Goal: Task Accomplishment & Management: Manage account settings

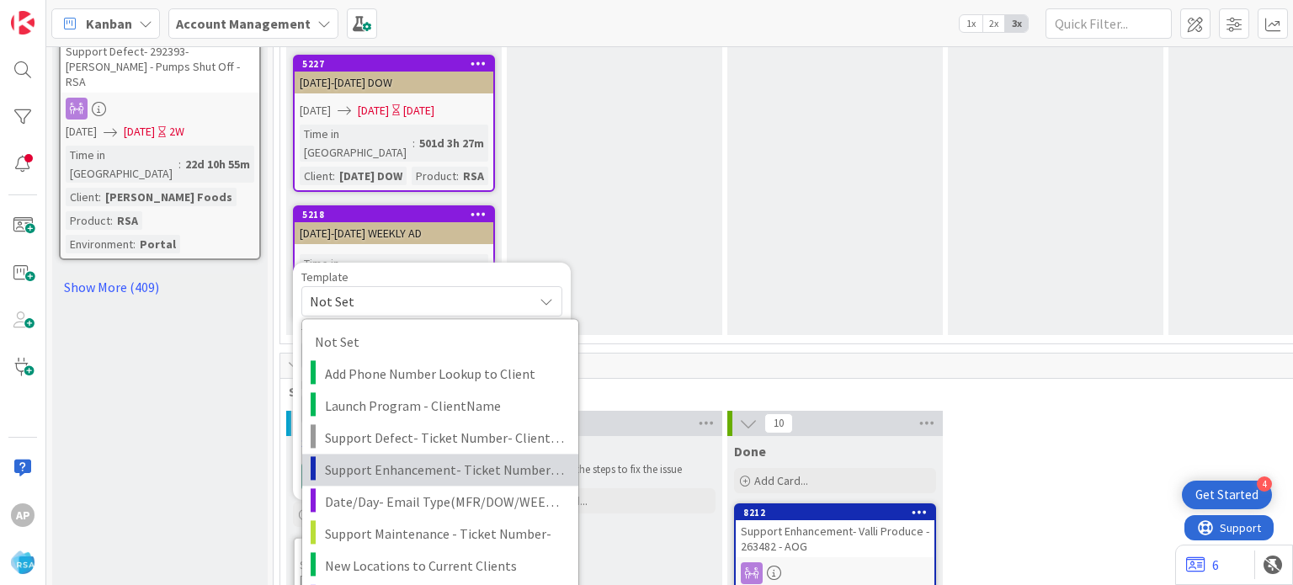
click at [406, 459] on span "Support Enhancement- Ticket Number- Client Name- Product Name" at bounding box center [445, 470] width 241 height 22
type textarea "x"
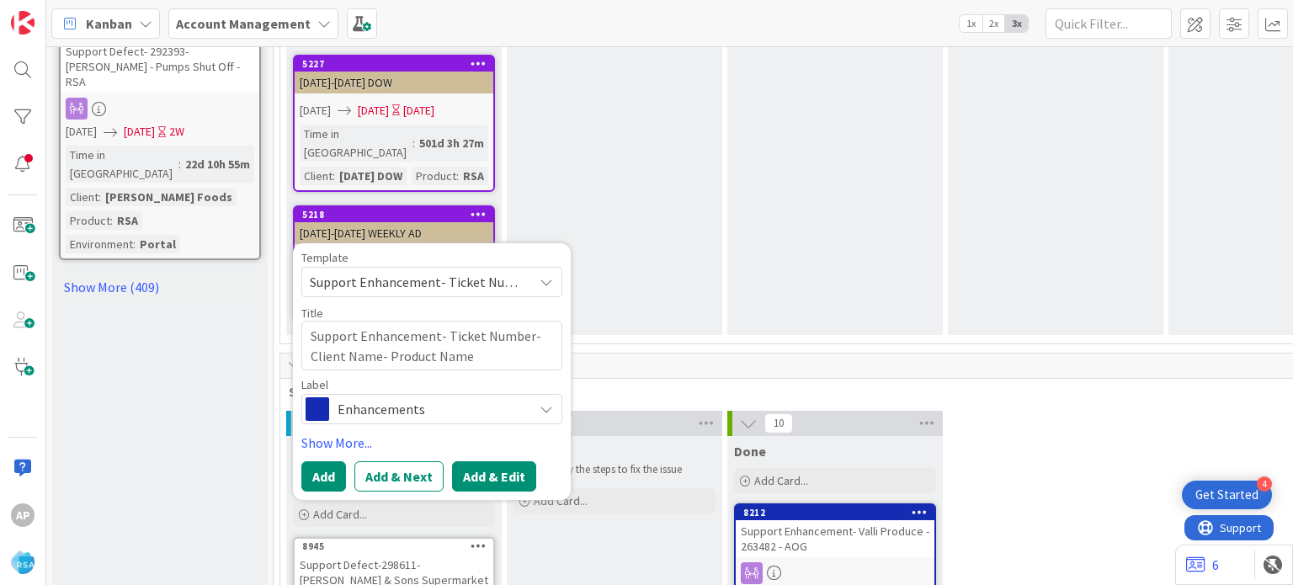
click at [493, 461] on button "Add & Edit" at bounding box center [494, 476] width 84 height 30
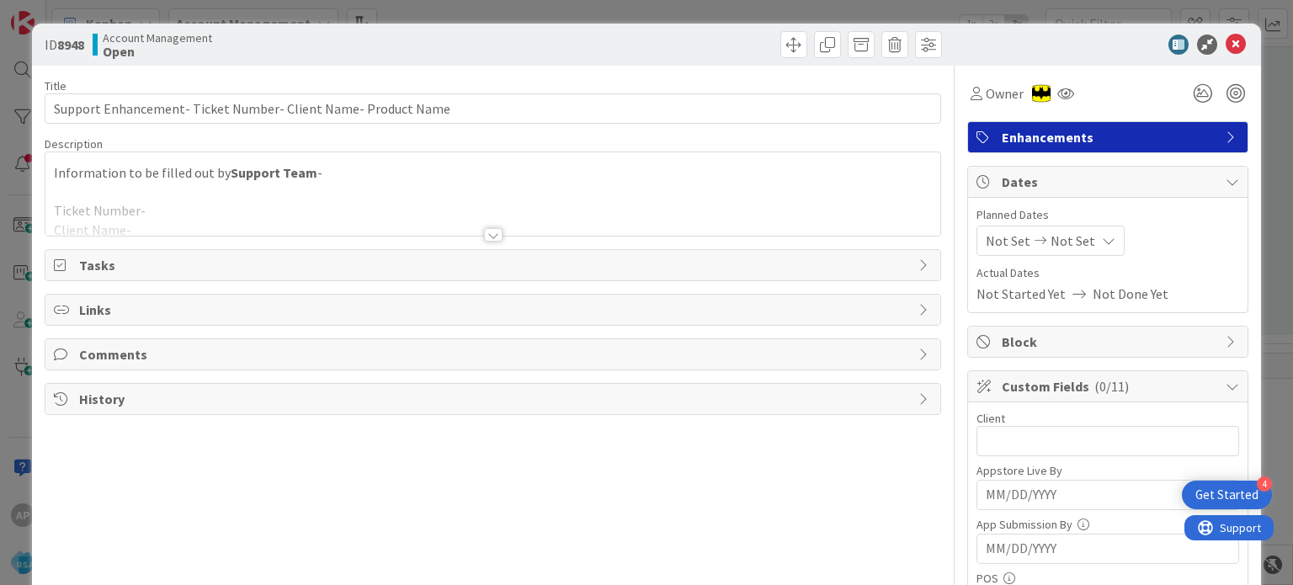
click at [490, 235] on div at bounding box center [493, 234] width 19 height 13
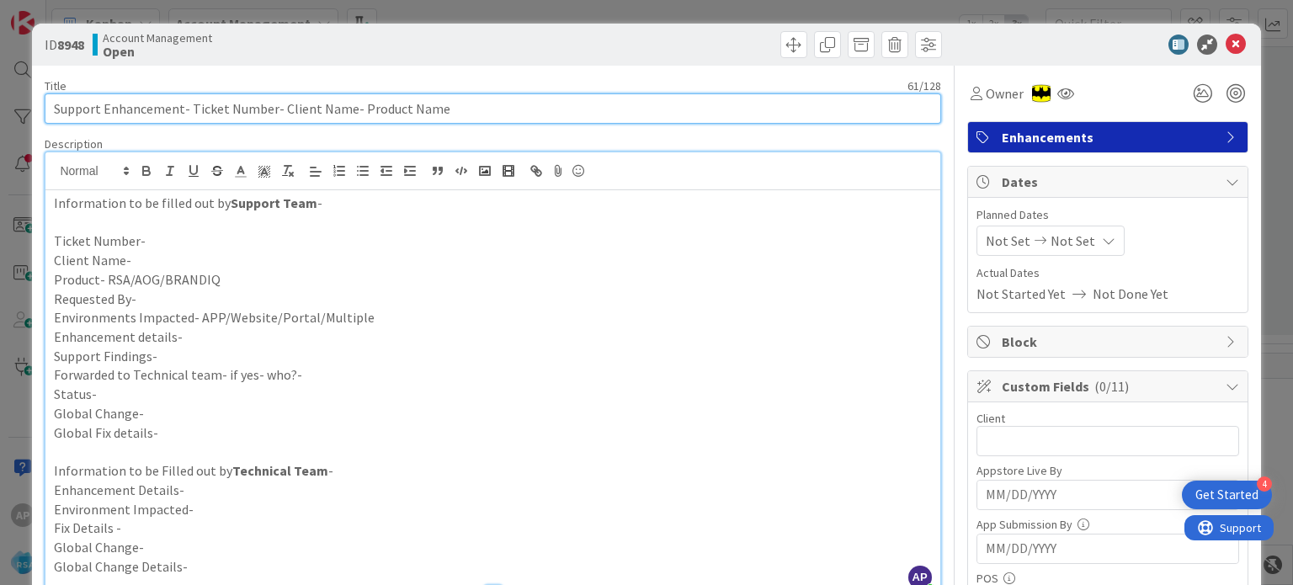
drag, startPoint x: 189, startPoint y: 110, endPoint x: 268, endPoint y: 101, distance: 80.5
click at [268, 101] on input "Support Enhancement- Ticket Number- Client Name- Product Name" at bounding box center [492, 108] width 895 height 30
paste input "#298654"
drag, startPoint x: 273, startPoint y: 104, endPoint x: 193, endPoint y: 110, distance: 80.2
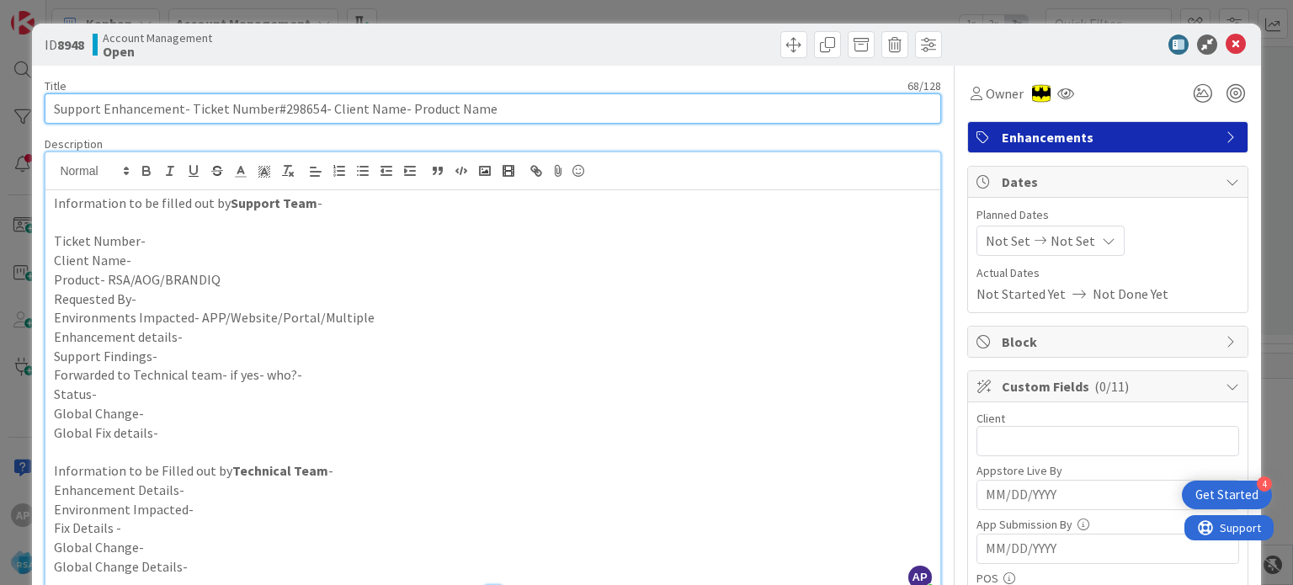
click at [193, 110] on input "Support Enhancement- Ticket Number#298654- Client Name- Product Name" at bounding box center [492, 108] width 895 height 30
click at [192, 110] on input "Support Enhancement- #298654- Client Name- Product Name" at bounding box center [492, 108] width 895 height 30
drag, startPoint x: 236, startPoint y: 106, endPoint x: 305, endPoint y: 101, distance: 70.0
click at [305, 101] on input "Support Enhancement- 298654- Client Name- Product Name" at bounding box center [492, 108] width 895 height 30
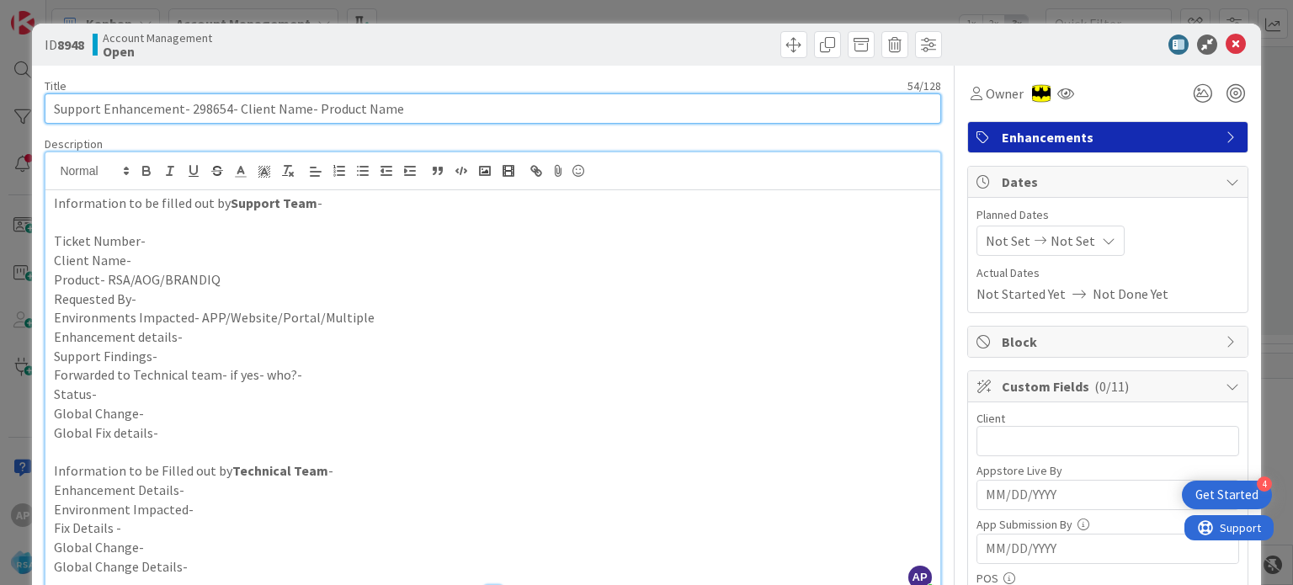
drag, startPoint x: 303, startPoint y: 110, endPoint x: 236, endPoint y: 108, distance: 67.4
click at [236, 108] on input "Support Enhancement- 298654- Client Name- Product Name" at bounding box center [492, 108] width 895 height 30
drag, startPoint x: 454, startPoint y: 112, endPoint x: 364, endPoint y: 98, distance: 91.2
click at [364, 98] on input "Support Enhancement- 298654- Markets Clip And save- Product Name" at bounding box center [492, 108] width 895 height 30
click at [205, 106] on input "Support Enhancement- 298654- Markets Clip And save- RSA" at bounding box center [492, 108] width 895 height 30
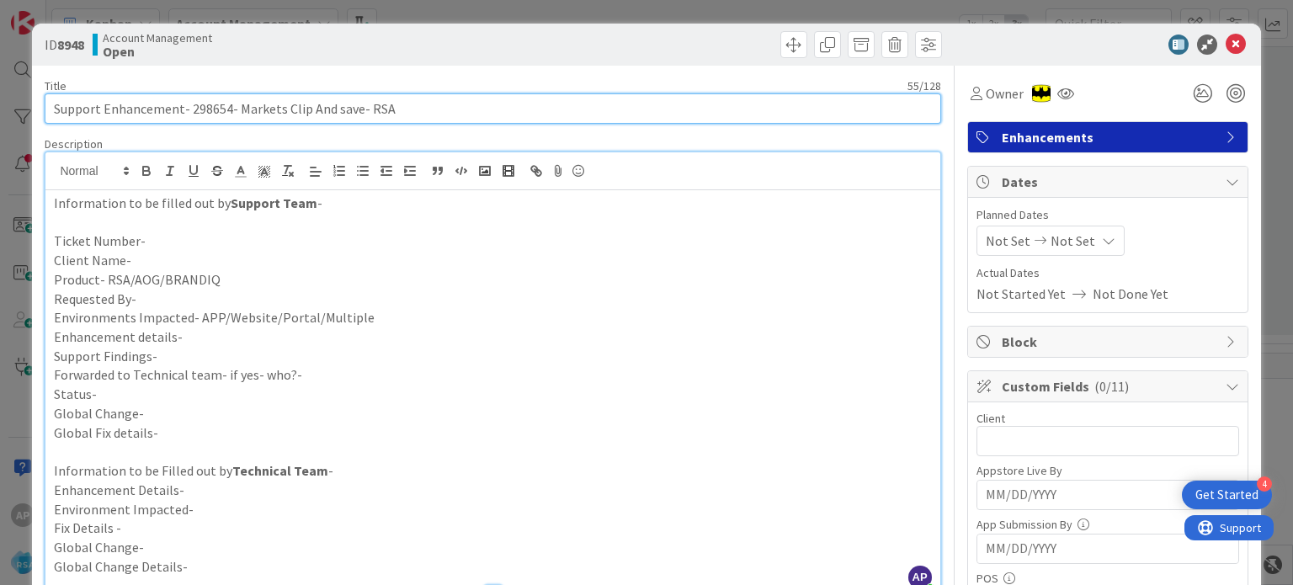
click at [205, 106] on input "Support Enhancement- 298654- Markets Clip And save- RSA" at bounding box center [492, 108] width 895 height 30
type input "Support Enhancement- 298654- Markets Clip And save- RSA"
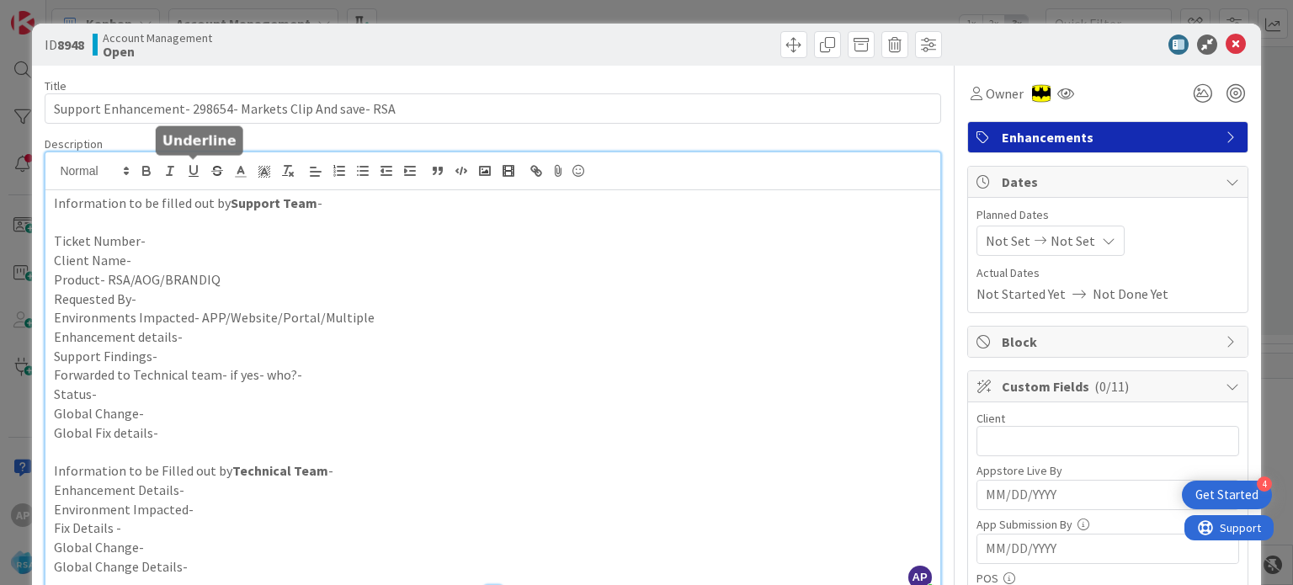
click at [192, 231] on p "Ticket Number-" at bounding box center [492, 240] width 877 height 19
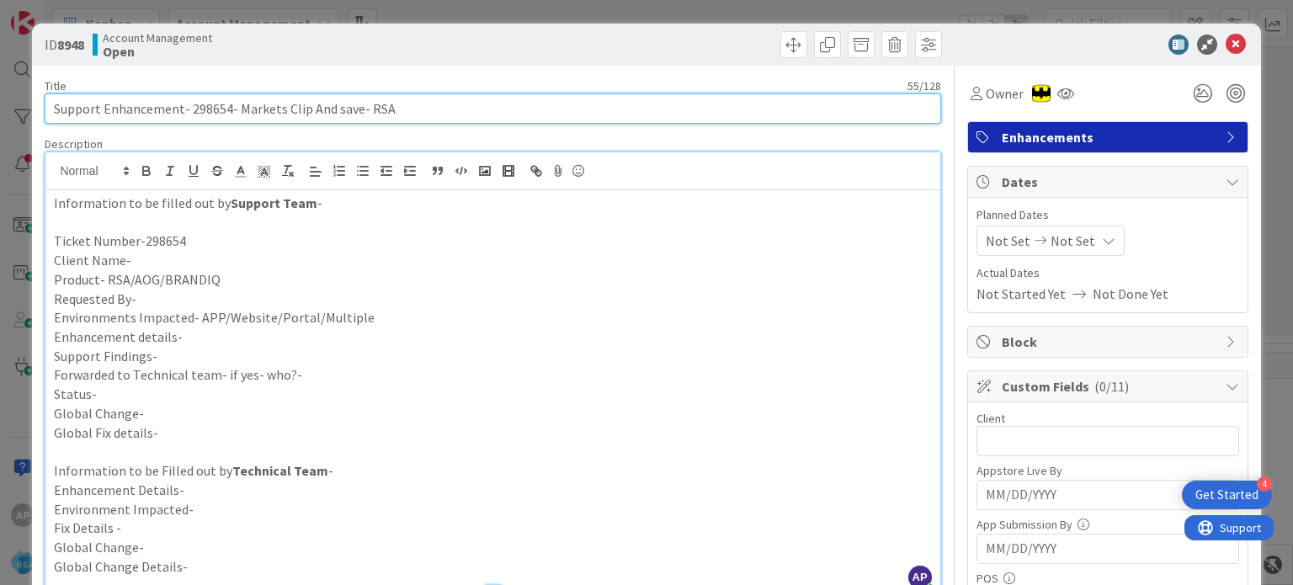
drag, startPoint x: 237, startPoint y: 108, endPoint x: 355, endPoint y: 112, distance: 117.9
click at [355, 112] on input "Support Enhancement- 298654- Markets Clip And save- RSA" at bounding box center [492, 108] width 895 height 30
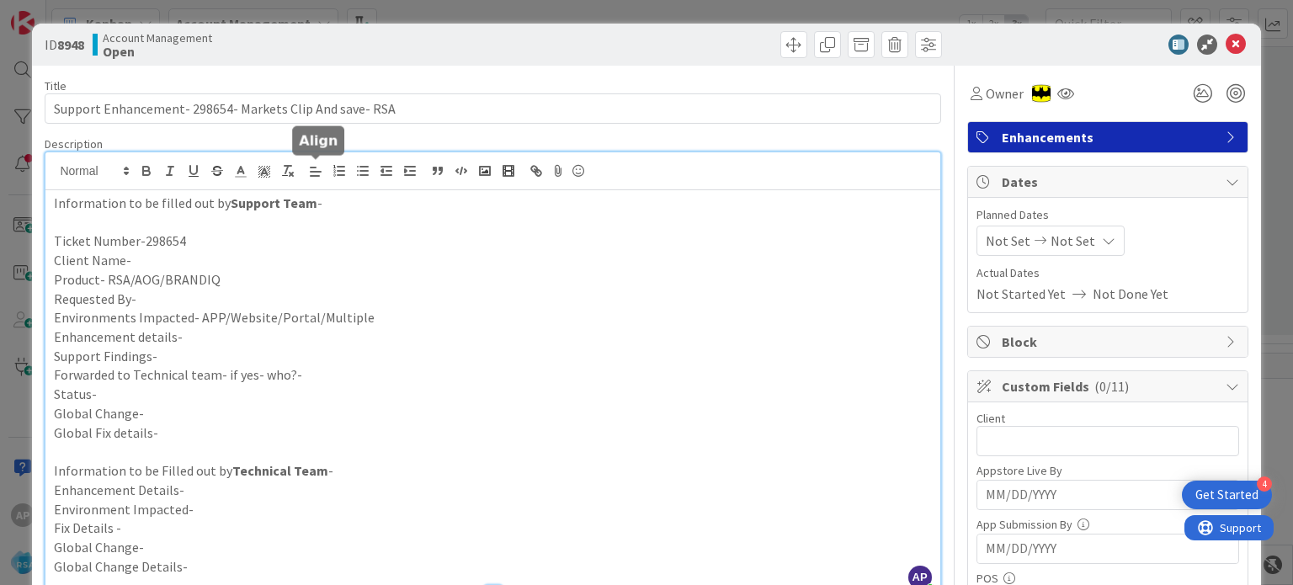
click at [139, 258] on p "Client Name-" at bounding box center [492, 260] width 877 height 19
paste div
click at [235, 279] on p "Product- RSA/AOG/BRANDIQ" at bounding box center [492, 279] width 877 height 19
click at [158, 295] on p "Requested By-" at bounding box center [492, 298] width 877 height 19
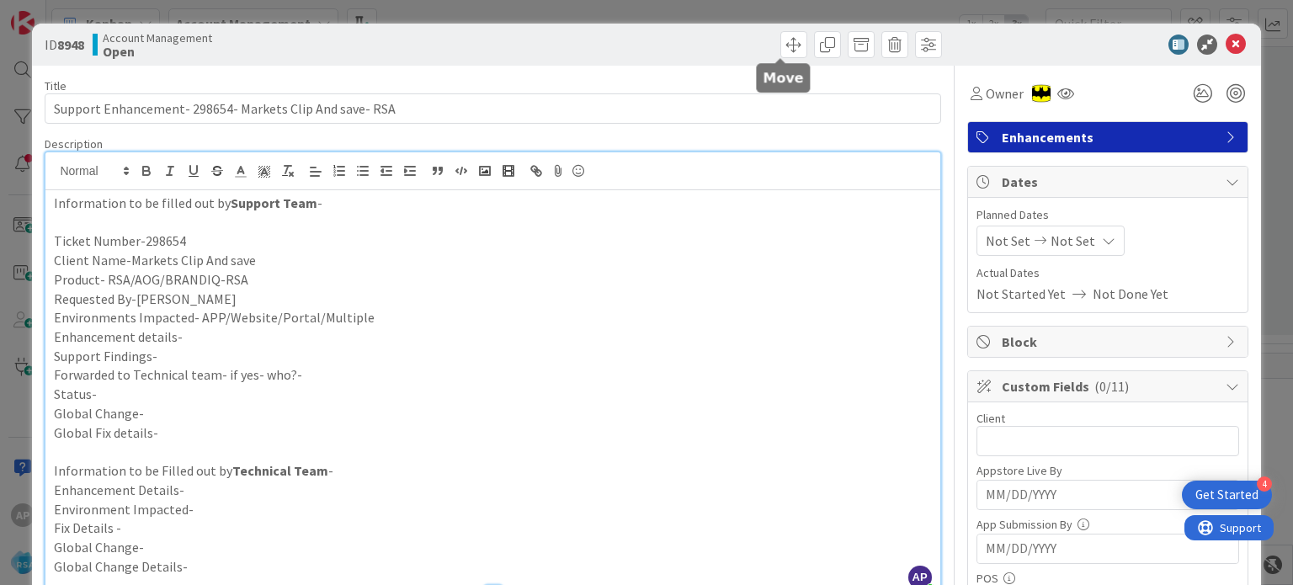
click at [396, 311] on p "Environments Impacted- APP/Website/Portal/Multiple" at bounding box center [492, 317] width 877 height 19
click at [212, 336] on p "Enhancement details-" at bounding box center [492, 336] width 877 height 19
click at [224, 335] on p "Enhancement details-" at bounding box center [492, 336] width 877 height 19
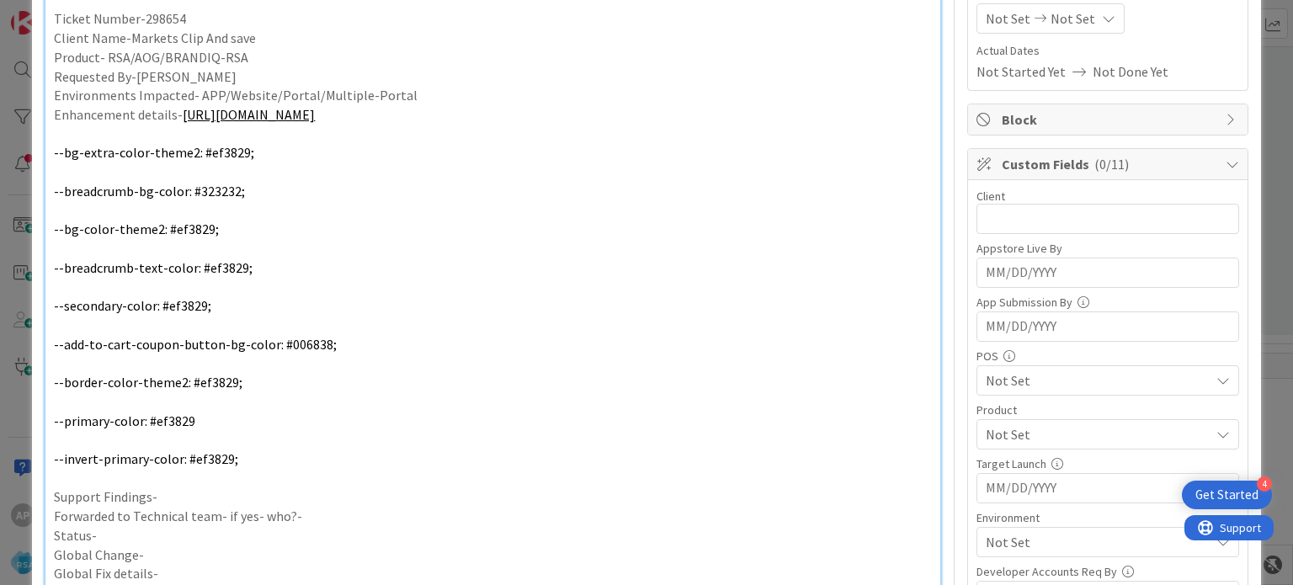
scroll to position [374, 0]
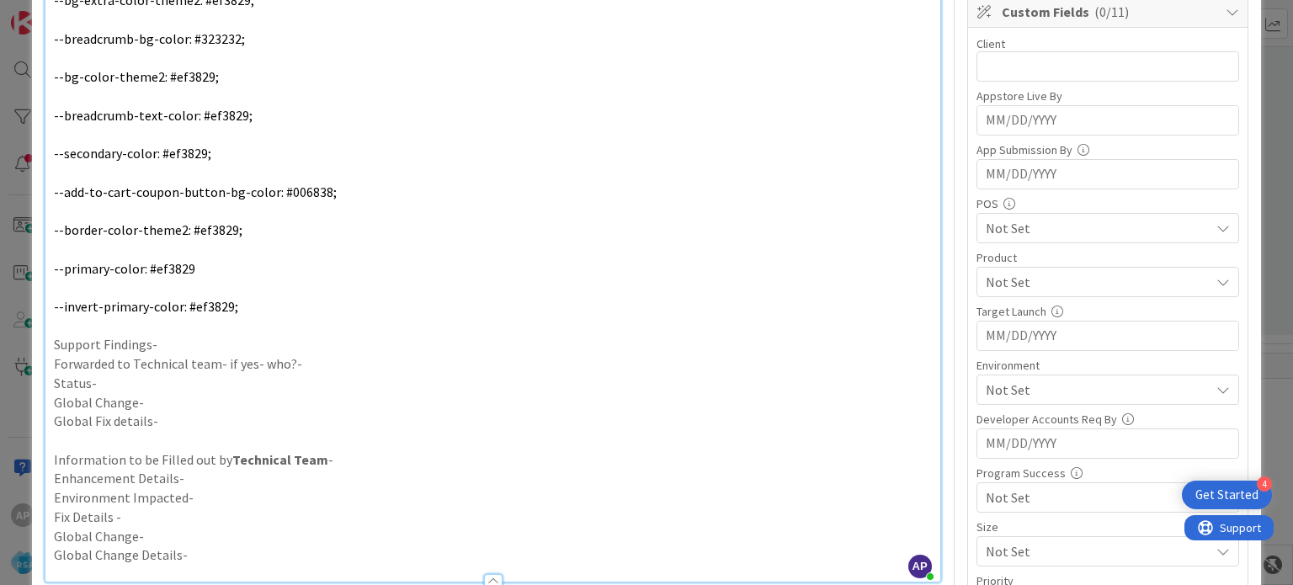
click at [185, 339] on p "Support Findings-" at bounding box center [492, 344] width 877 height 19
click at [308, 363] on p "Forwarded to Technical team- if yes- who?-" at bounding box center [492, 363] width 877 height 19
drag, startPoint x: 321, startPoint y: 339, endPoint x: 236, endPoint y: 339, distance: 85.0
click at [236, 339] on p "Support Findings- Forwarded to [PERSON_NAME]/Angel" at bounding box center [492, 344] width 877 height 19
copy p "[PERSON_NAME]/Angel"
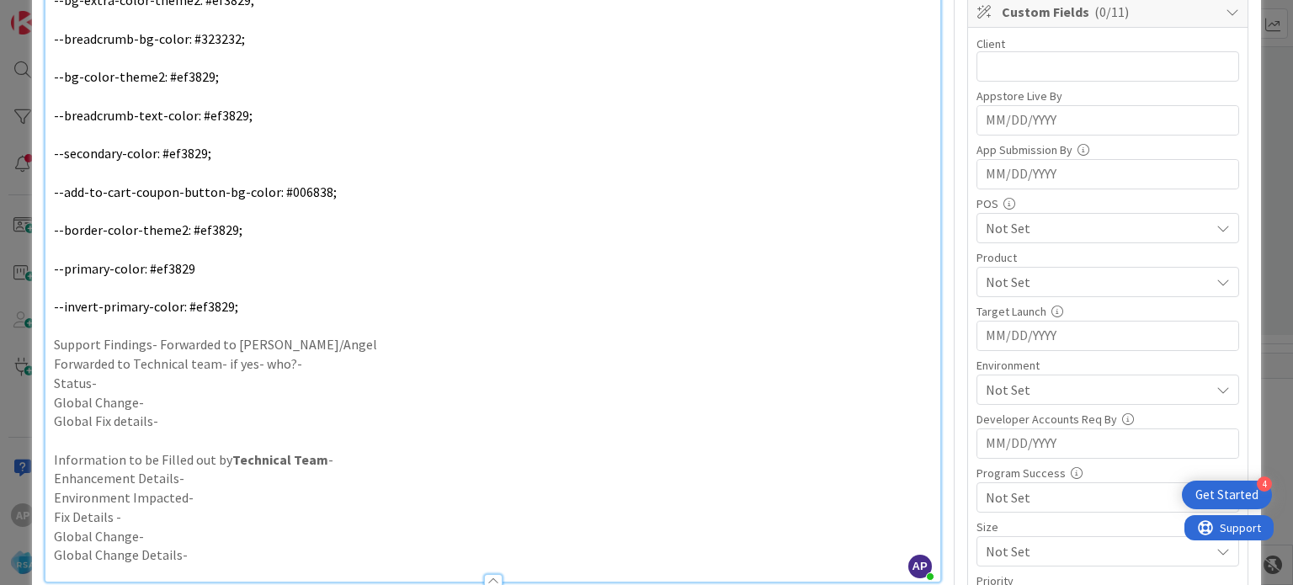
click at [323, 361] on p "Forwarded to Technical team- if yes- who?-" at bounding box center [492, 363] width 877 height 19
click at [139, 382] on p "Status-" at bounding box center [492, 383] width 877 height 19
click at [187, 344] on p "Support Findings- Forwarded to [PERSON_NAME]/Angel" at bounding box center [492, 344] width 877 height 19
copy p "Forwarded"
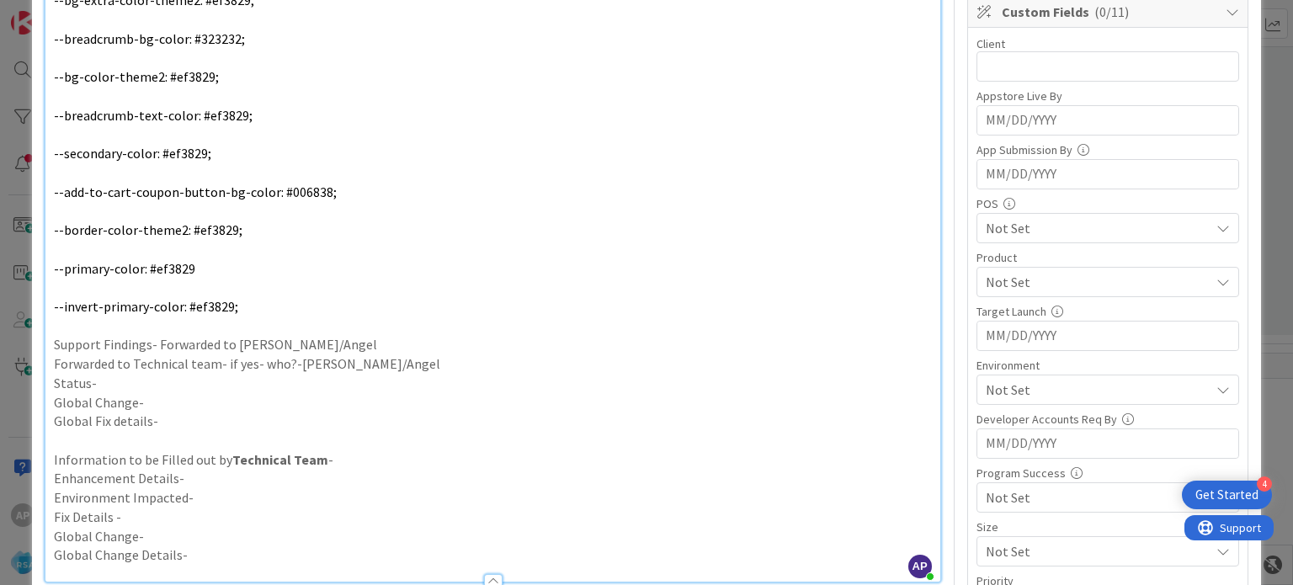
click at [152, 374] on p "Status-" at bounding box center [492, 383] width 877 height 19
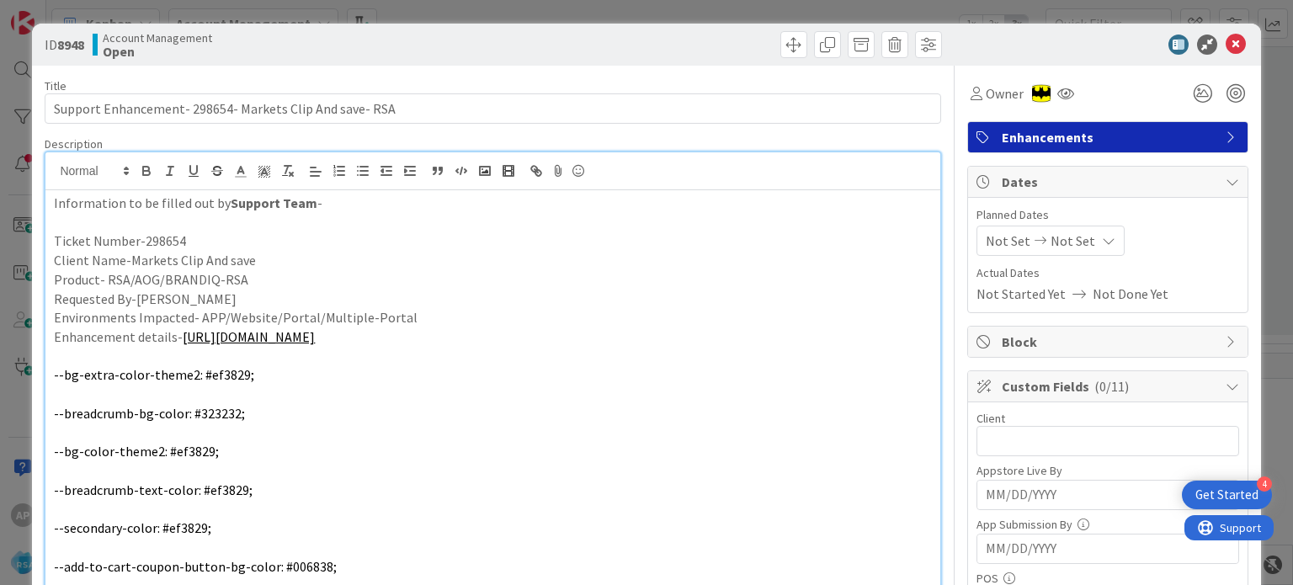
click at [405, 312] on p "Environments Impacted- APP/Website/Portal/Multiple-Portal" at bounding box center [492, 317] width 877 height 19
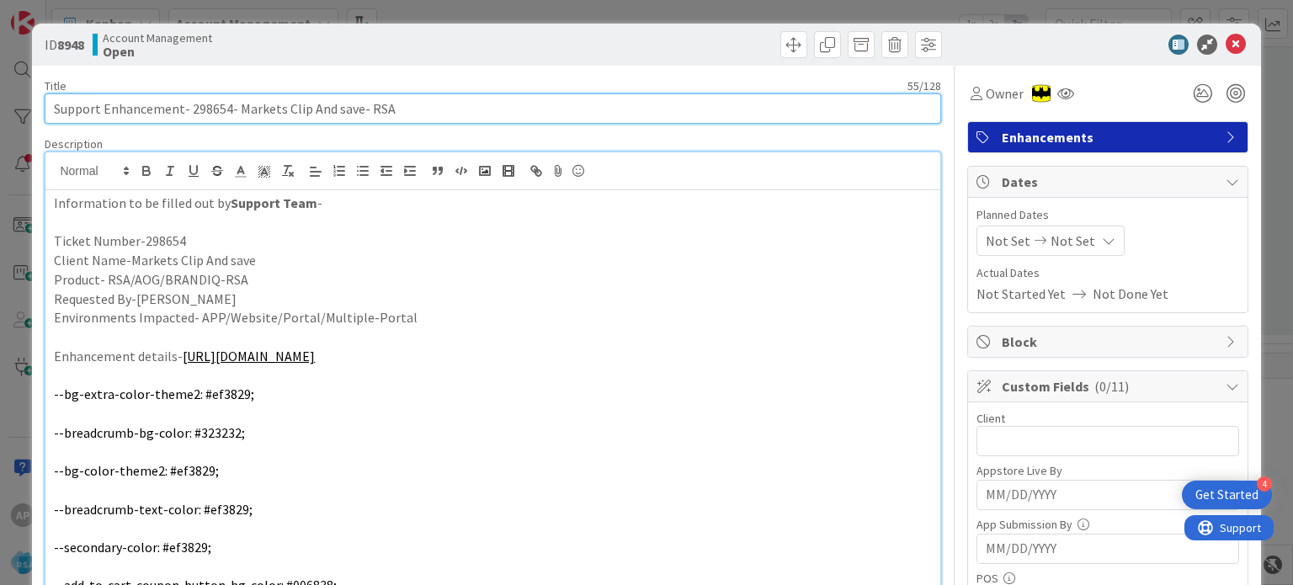
drag, startPoint x: 235, startPoint y: 106, endPoint x: 353, endPoint y: 109, distance: 118.7
click at [353, 109] on input "Support Enhancement- 298654- Markets Clip And save- RSA" at bounding box center [492, 108] width 895 height 30
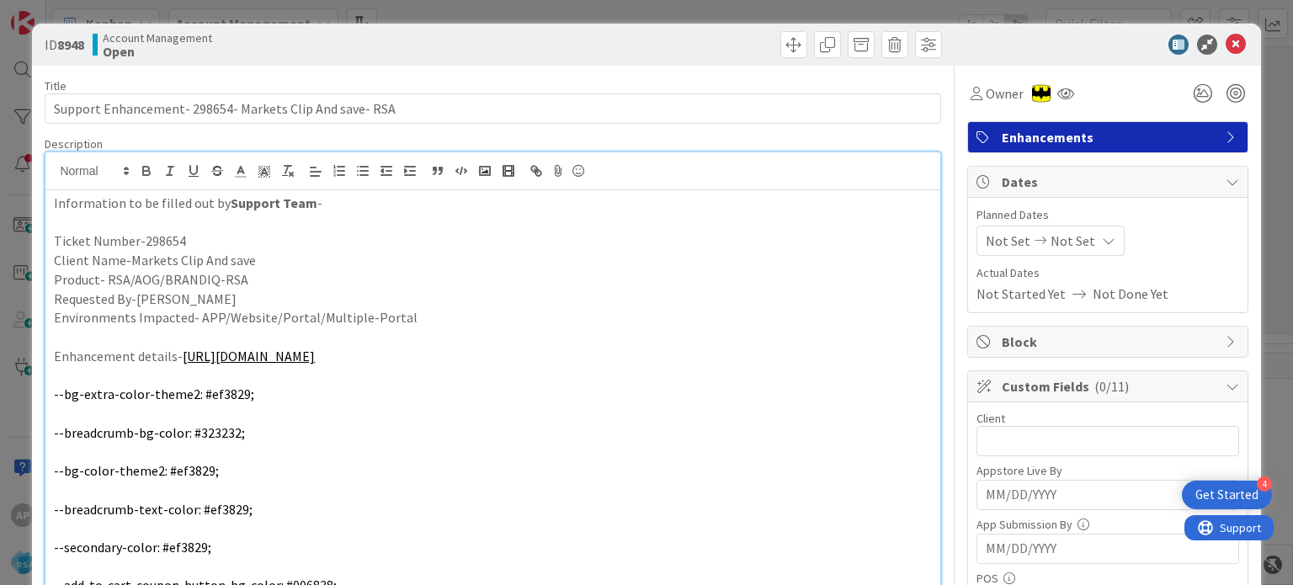
click at [1038, 440] on input "text" at bounding box center [1107, 441] width 263 height 30
paste input "Markets Clip And save"
type input "Markets Clip And save"
click at [988, 233] on span "Not Set" at bounding box center [1007, 241] width 45 height 20
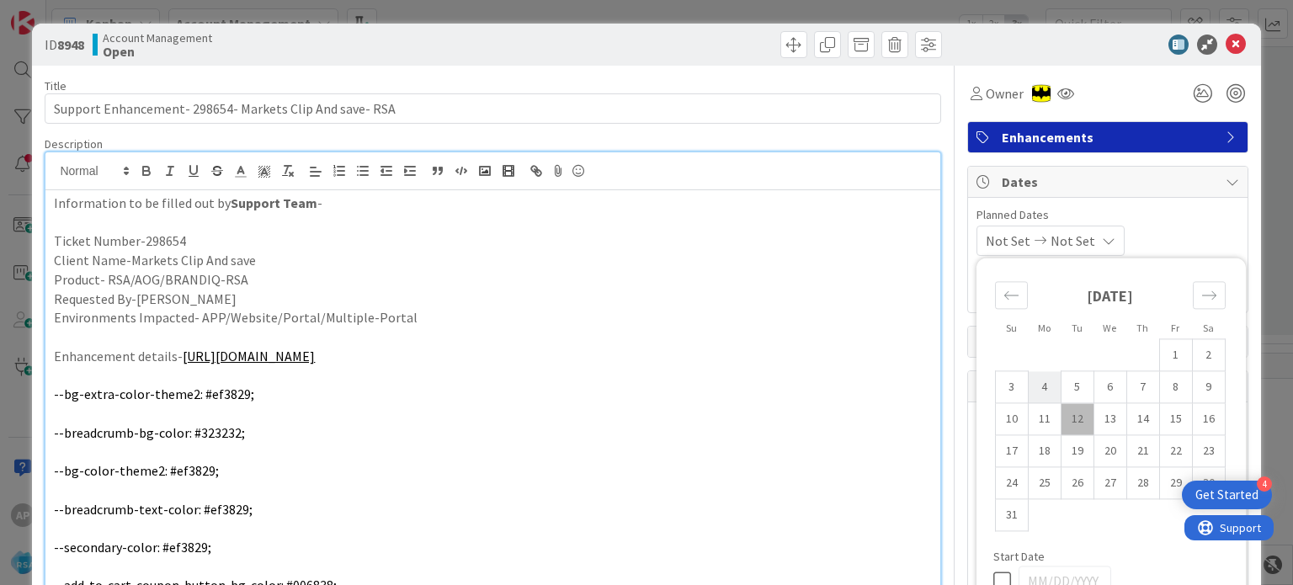
click at [1031, 385] on td "4" at bounding box center [1044, 387] width 33 height 32
type input "[DATE]"
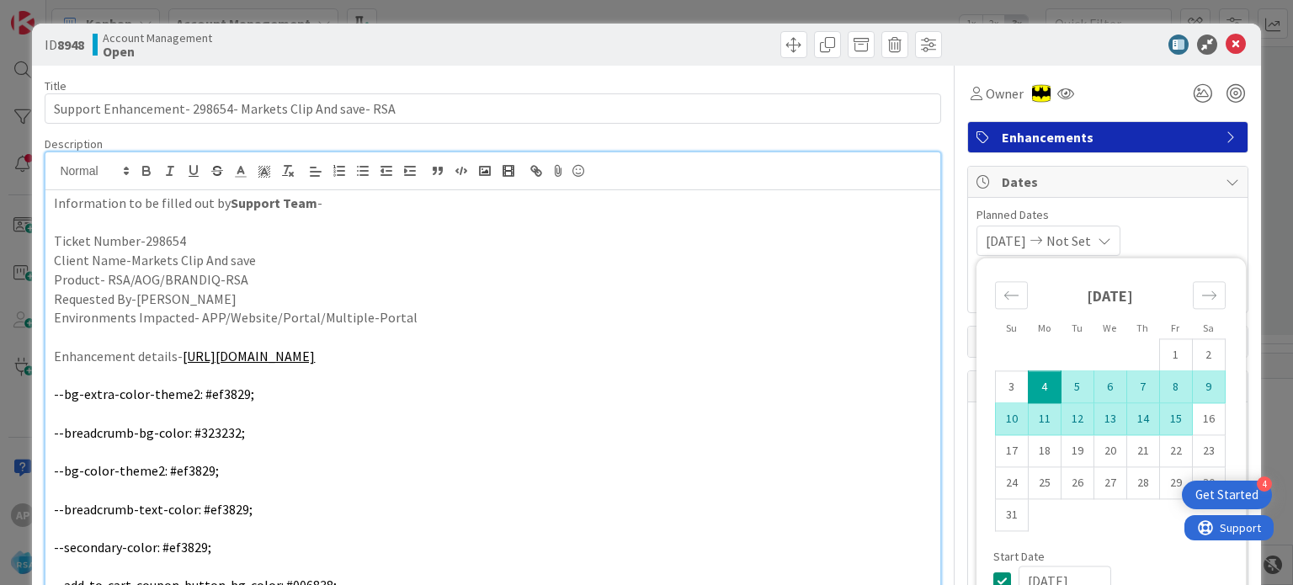
click at [1161, 419] on td "15" at bounding box center [1175, 419] width 33 height 32
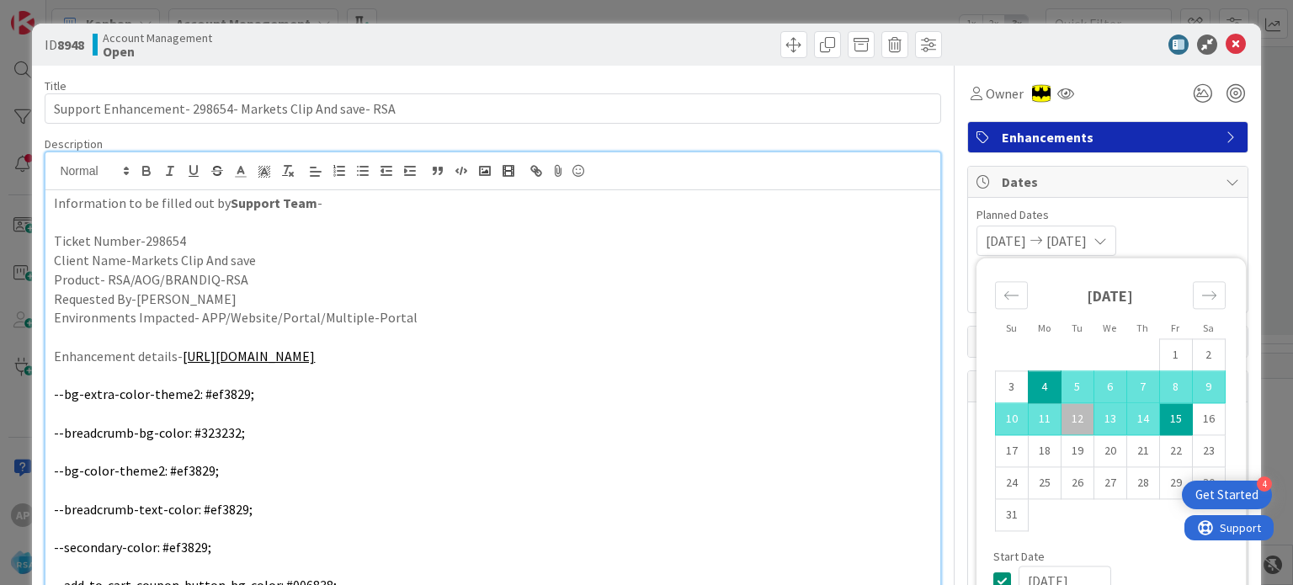
type input "[DATE]"
click at [789, 398] on p "--bg-extra-color-theme2: #ef3829;" at bounding box center [492, 394] width 877 height 19
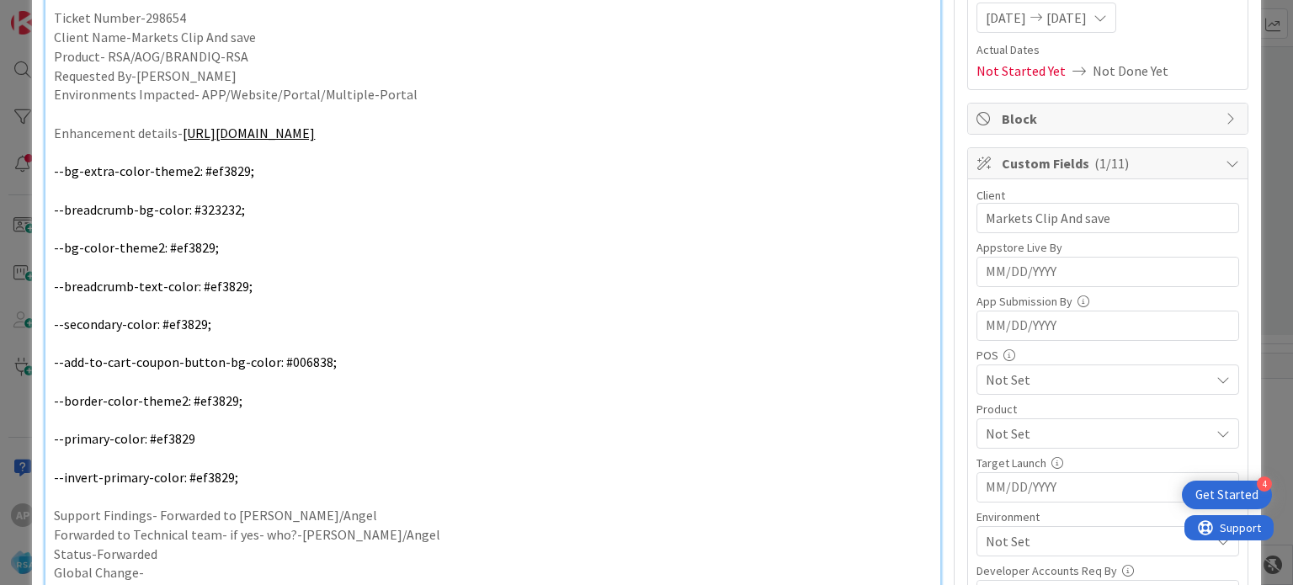
scroll to position [252, 0]
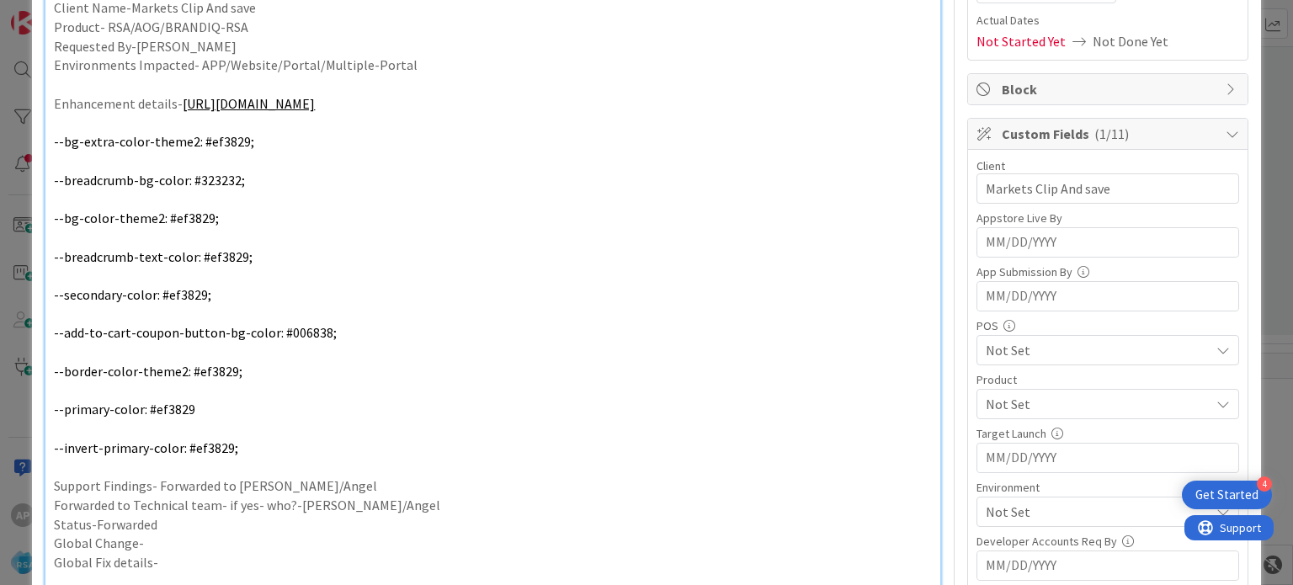
click at [1017, 406] on span "Not Set" at bounding box center [1097, 404] width 224 height 20
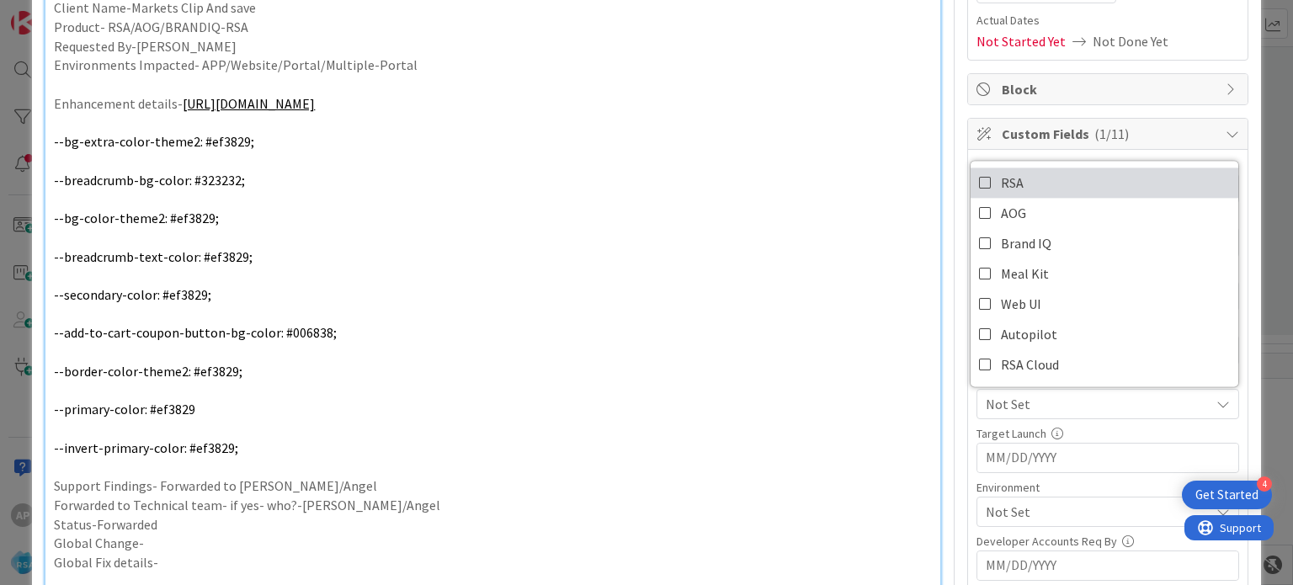
click at [979, 186] on icon at bounding box center [985, 182] width 13 height 25
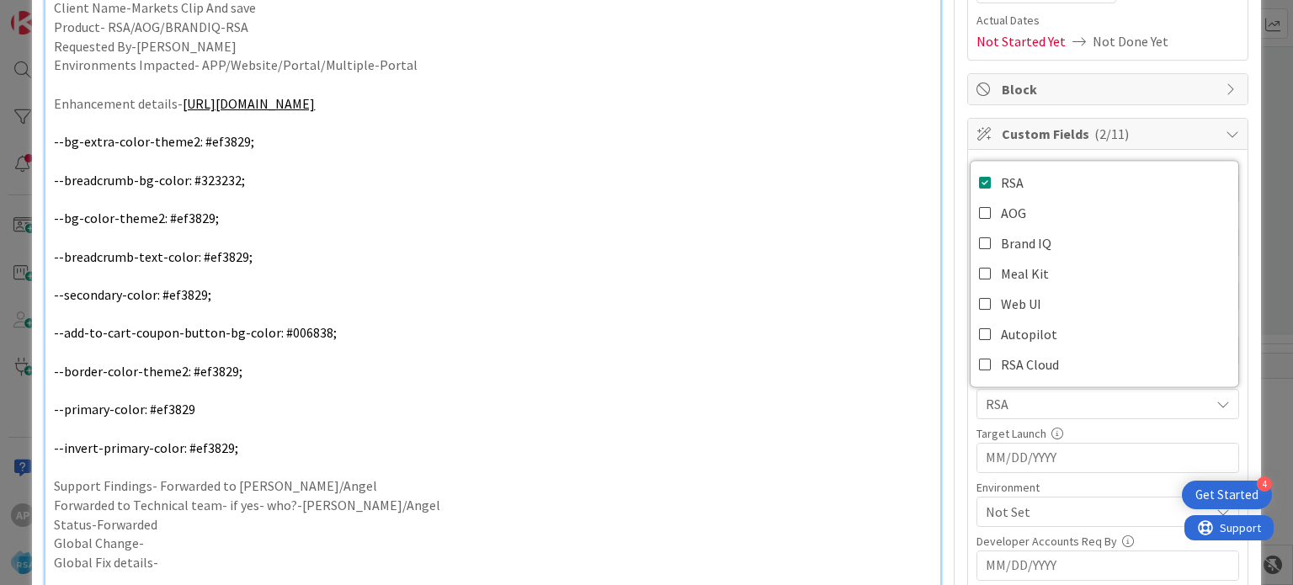
click at [831, 335] on p "--add-to-cart-coupon-button-bg-color: #006838;" at bounding box center [492, 332] width 877 height 19
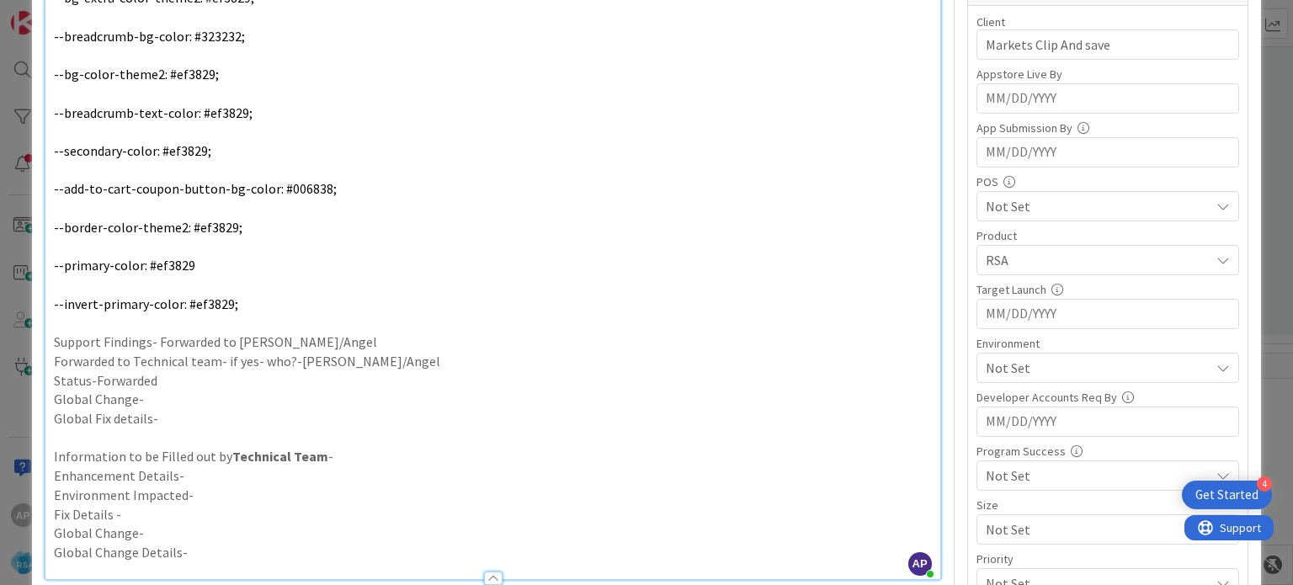
scroll to position [421, 0]
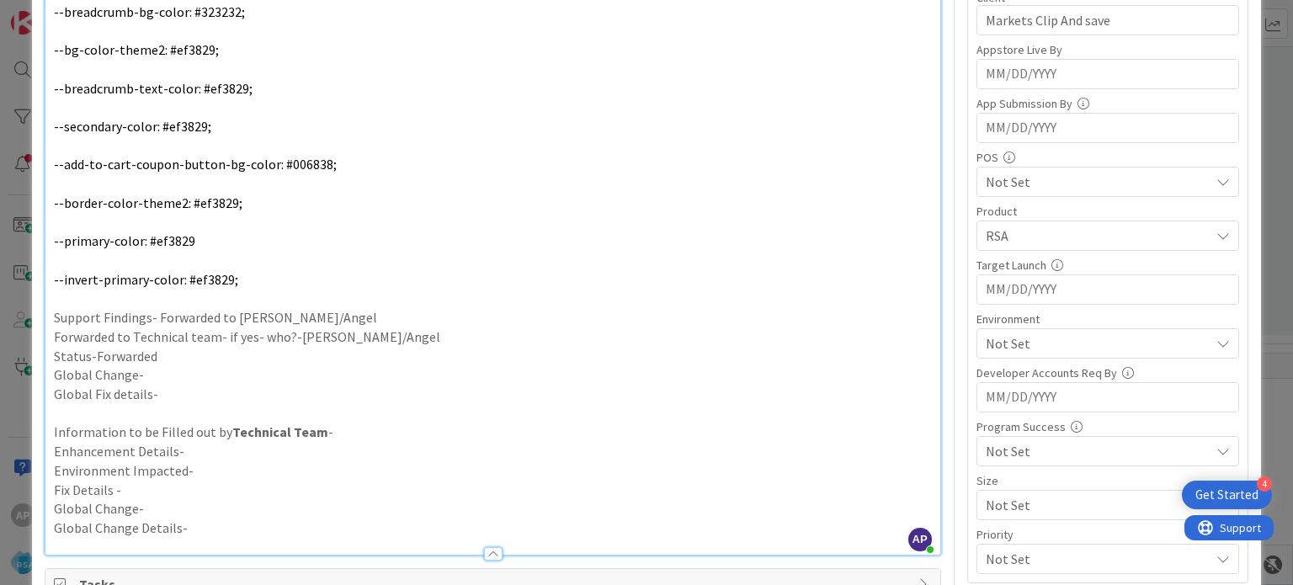
click at [998, 341] on span "Not Set" at bounding box center [1097, 343] width 224 height 20
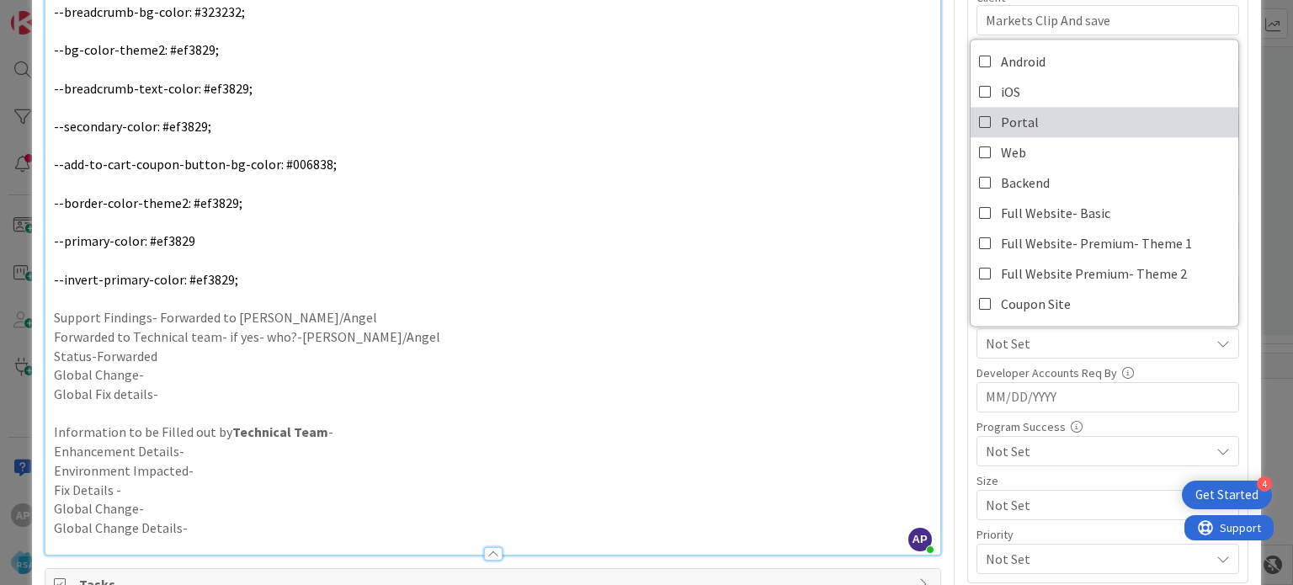
click at [979, 118] on icon at bounding box center [985, 121] width 13 height 25
click at [845, 320] on p "Support Findings- Forwarded to [PERSON_NAME]/Angel" at bounding box center [492, 317] width 877 height 19
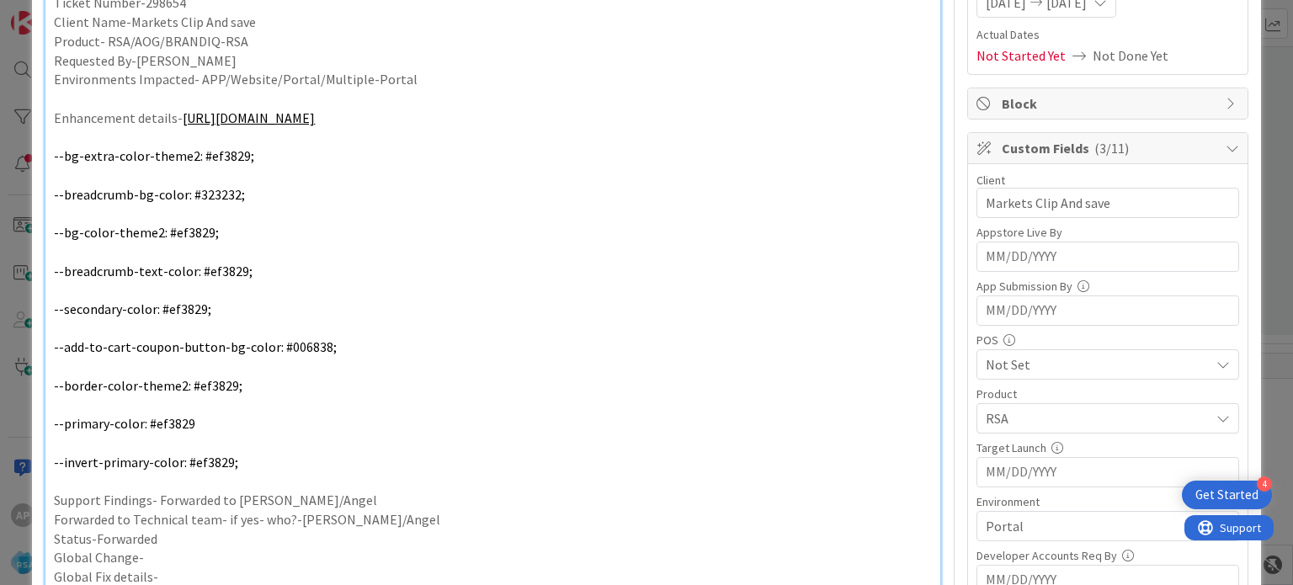
scroll to position [0, 0]
